Goal: Information Seeking & Learning: Learn about a topic

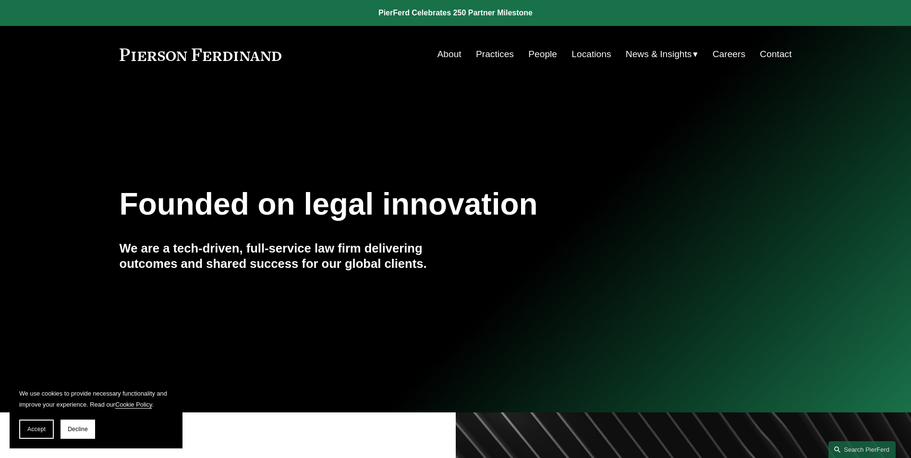
click at [533, 54] on link "People" at bounding box center [543, 54] width 29 height 18
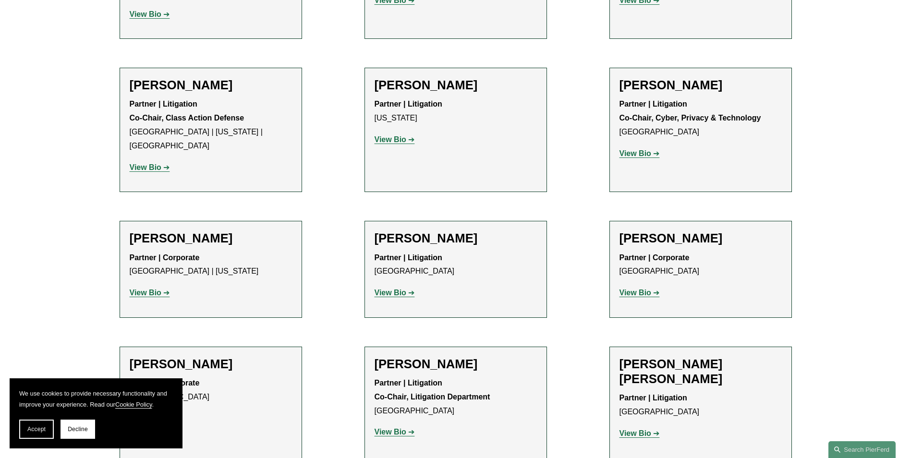
scroll to position [8401, 0]
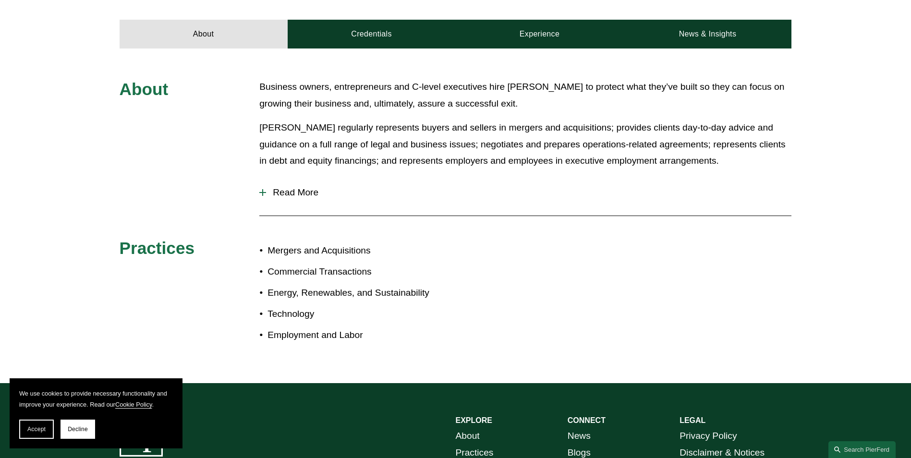
scroll to position [480, 0]
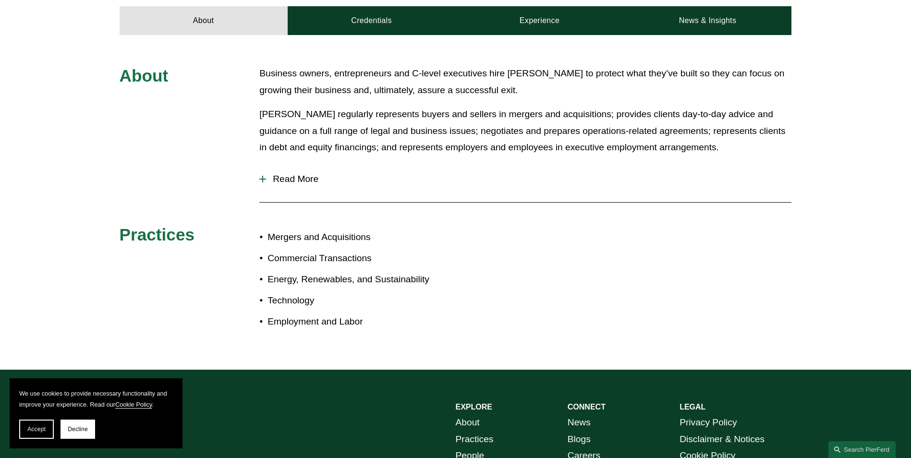
click at [303, 167] on button "Read More" at bounding box center [525, 179] width 532 height 25
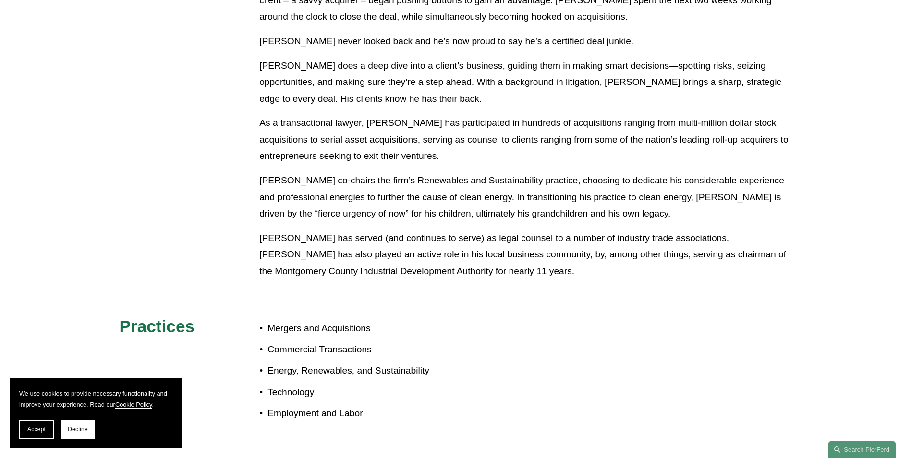
scroll to position [769, 0]
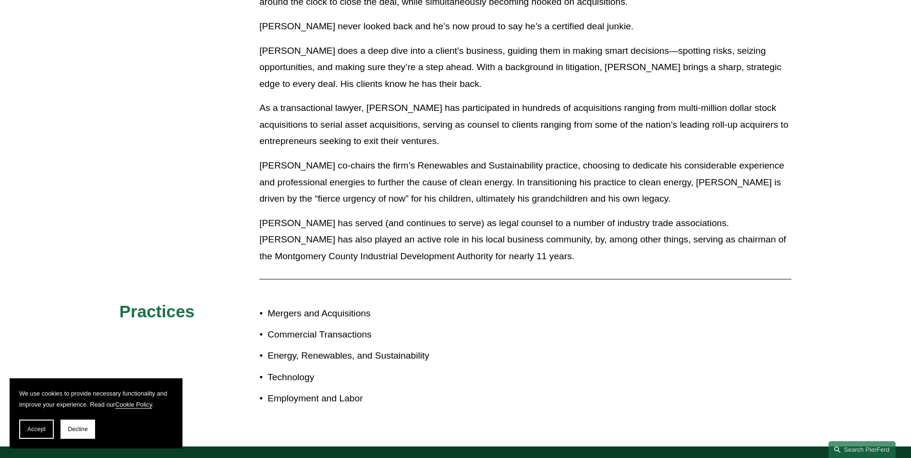
click at [502, 23] on div "Eric spent the first 12 years of his career as a litigator, prosecuting and def…" at bounding box center [525, 87] width 532 height 369
